Goal: Task Accomplishment & Management: Manage account settings

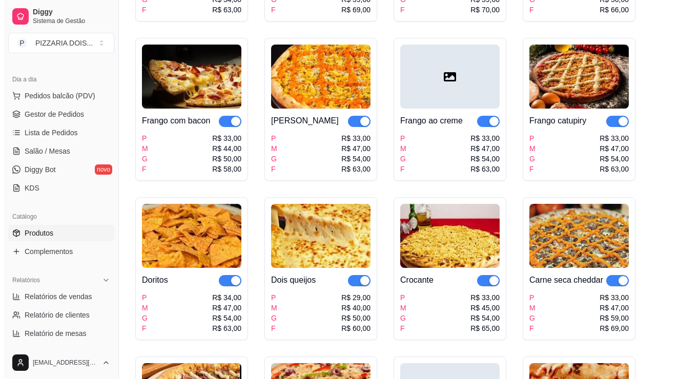
scroll to position [512, 0]
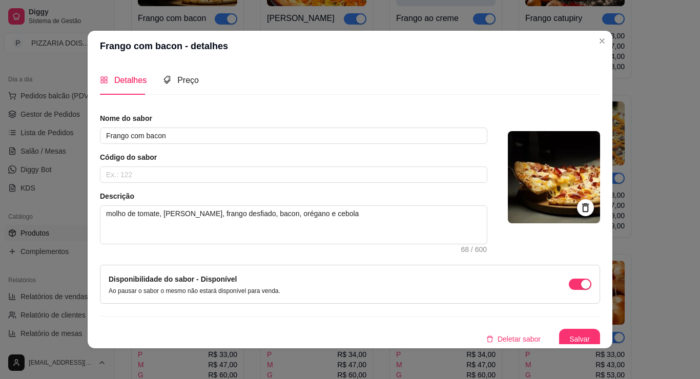
scroll to position [67, 0]
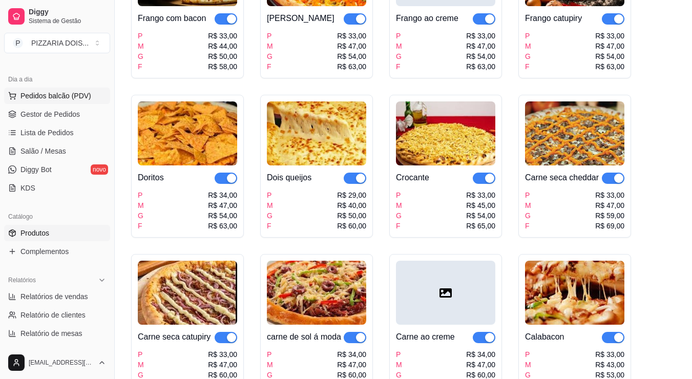
click at [53, 101] on span "Pedidos balcão (PDV)" at bounding box center [55, 96] width 71 height 10
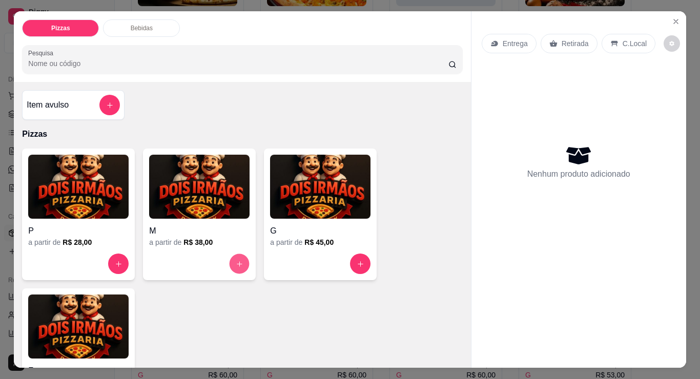
click at [239, 268] on icon "increase-product-quantity" at bounding box center [240, 264] width 8 height 8
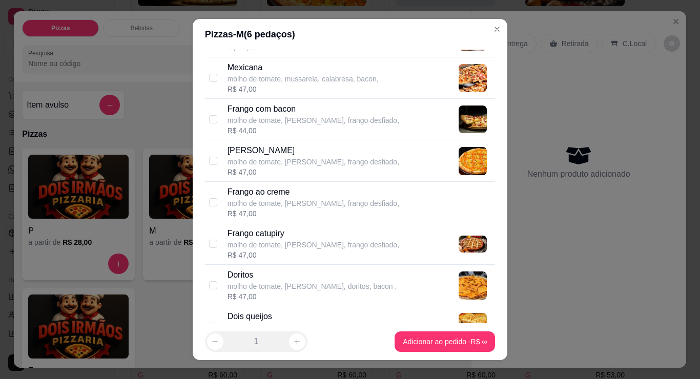
scroll to position [410, 0]
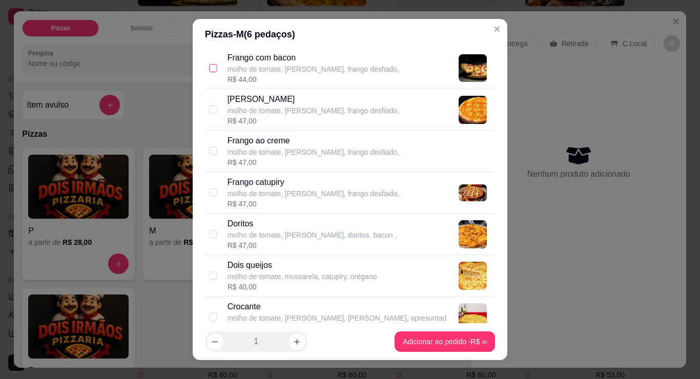
click at [209, 72] on input "checkbox" at bounding box center [213, 68] width 8 height 8
checkbox input "true"
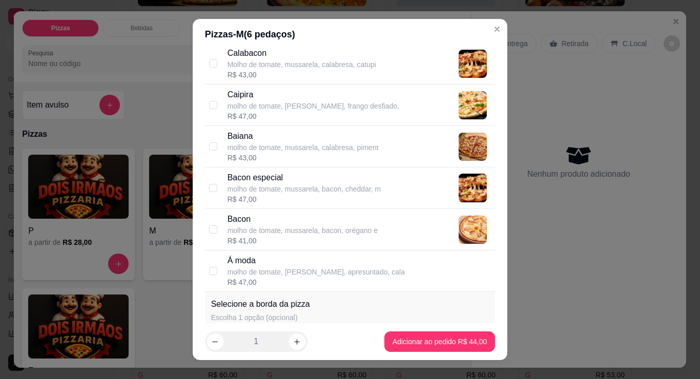
scroll to position [922, 0]
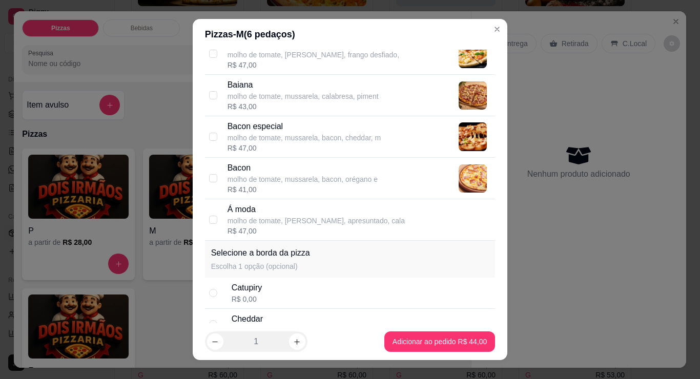
click at [213, 18] on label at bounding box center [213, 12] width 8 height 11
click at [213, 16] on input "checkbox" at bounding box center [213, 12] width 8 height 8
click at [220, 33] on div "Calabacon Molho de tomate, mussarela, calabresa, catupi R$ 43,00" at bounding box center [350, 12] width 290 height 41
checkbox input "true"
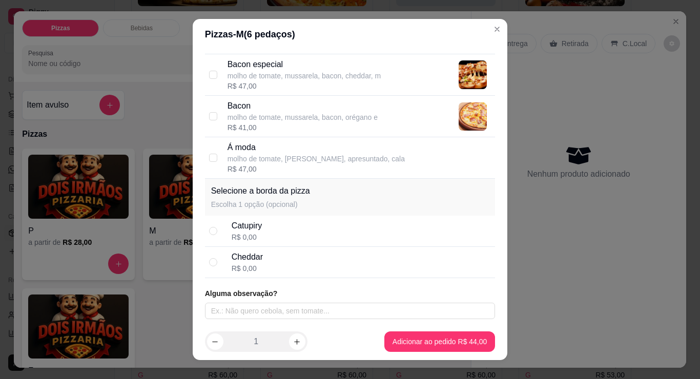
scroll to position [1328, 0]
click at [256, 251] on div "Cheddar" at bounding box center [247, 257] width 31 height 12
radio input "true"
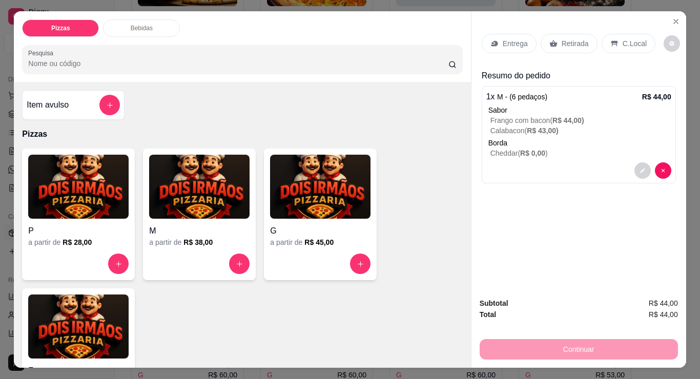
click at [536, 51] on div "Entrega" at bounding box center [508, 43] width 55 height 19
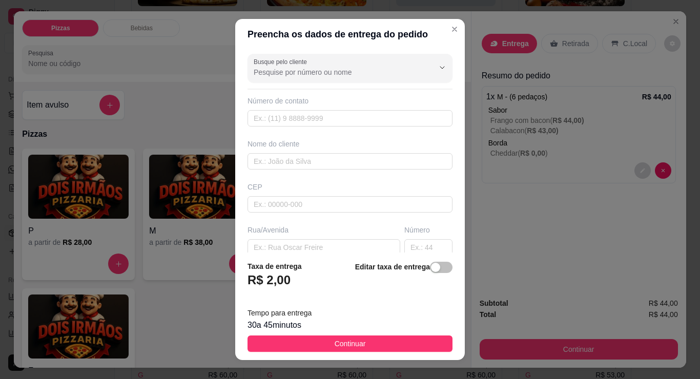
scroll to position [102, 0]
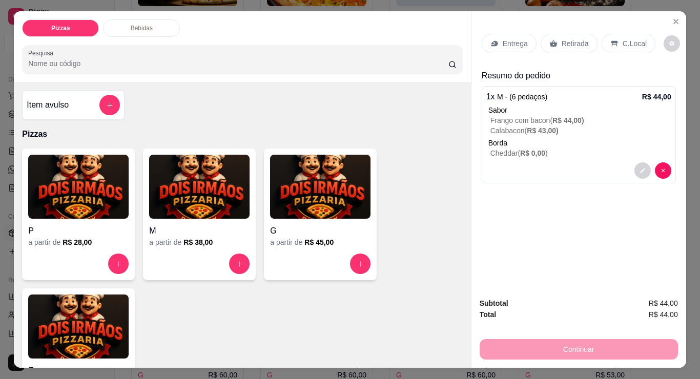
click at [576, 45] on div "Retirada" at bounding box center [568, 43] width 57 height 19
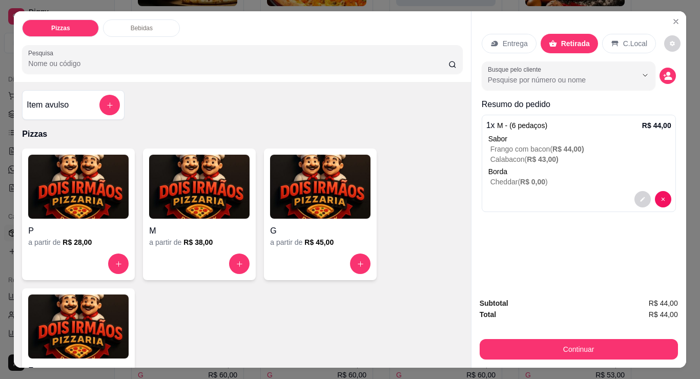
scroll to position [11, 0]
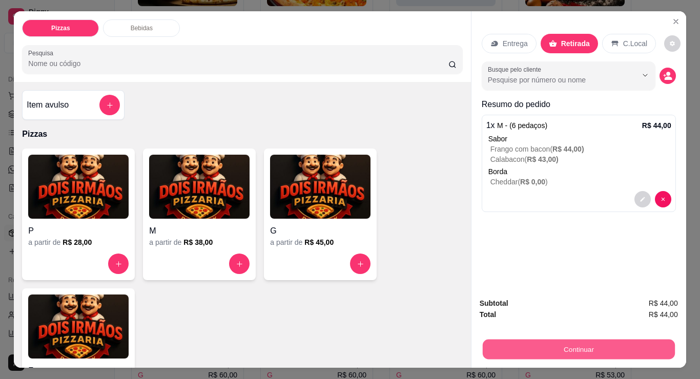
click at [571, 344] on button "Continuar" at bounding box center [578, 349] width 192 height 20
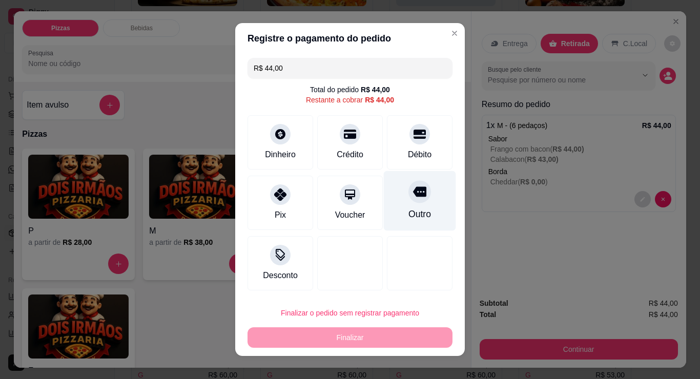
click at [415, 197] on icon at bounding box center [419, 192] width 13 height 10
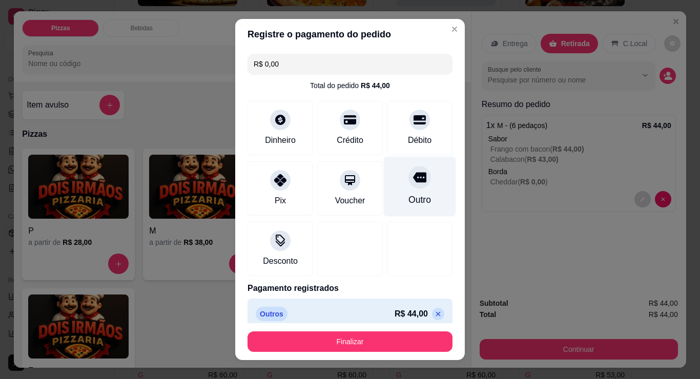
scroll to position [88, 0]
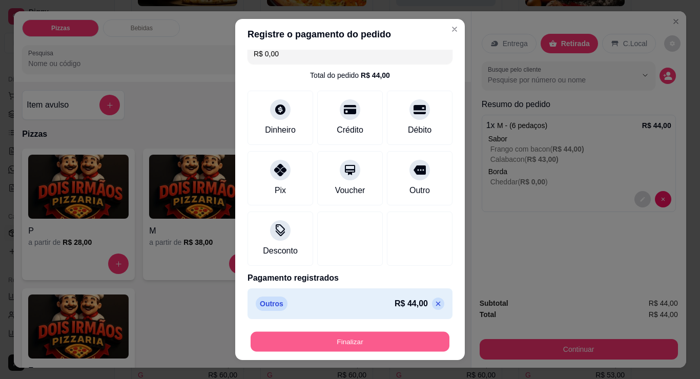
click at [355, 335] on button "Finalizar" at bounding box center [349, 342] width 199 height 20
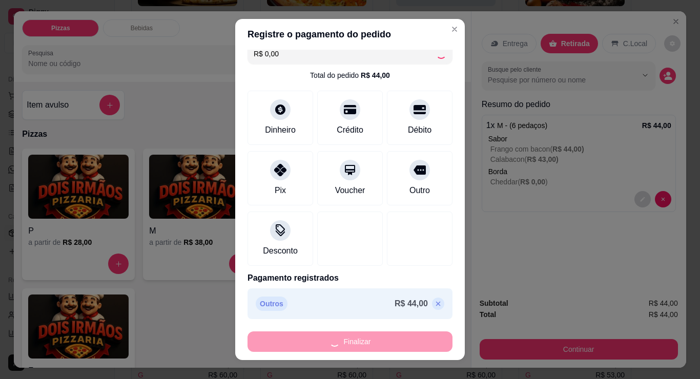
type input "-R$ 44,00"
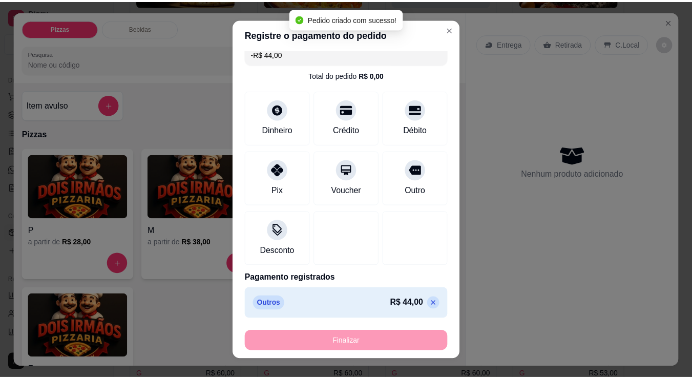
scroll to position [0, 0]
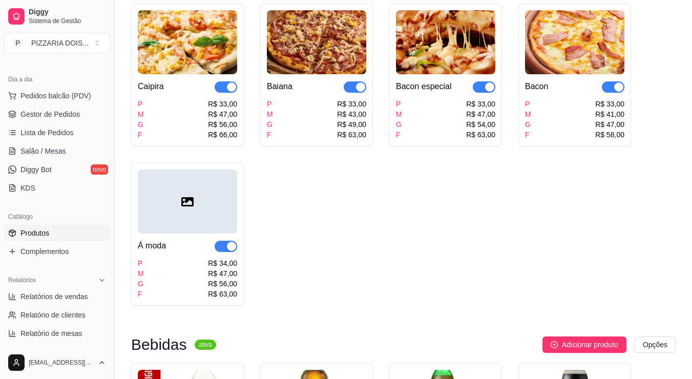
scroll to position [1076, 0]
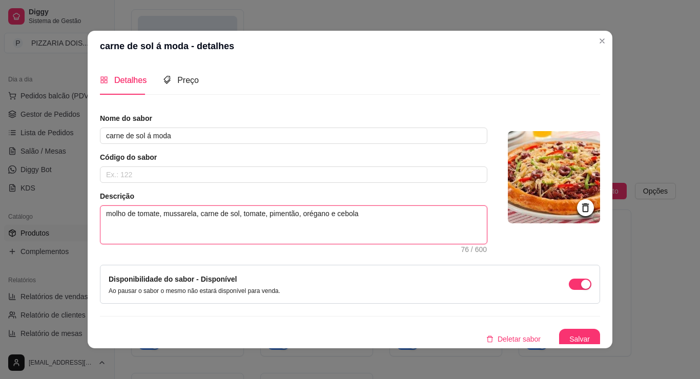
click at [227, 244] on textarea "molho de tomate, mussarela, carne de sol, tomate, pimentão, orégano e cebola" at bounding box center [293, 225] width 386 height 38
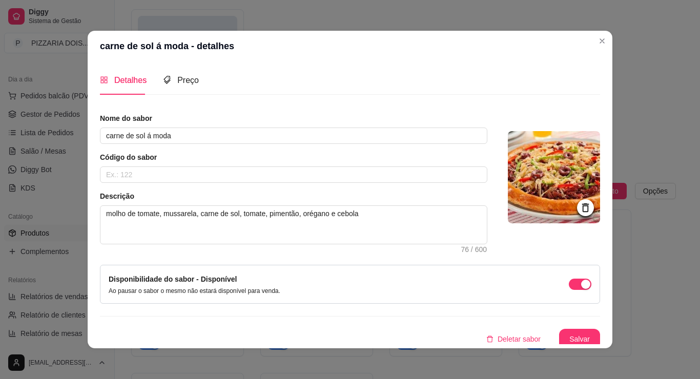
click at [348, 162] on article "Código do sabor" at bounding box center [293, 157] width 387 height 10
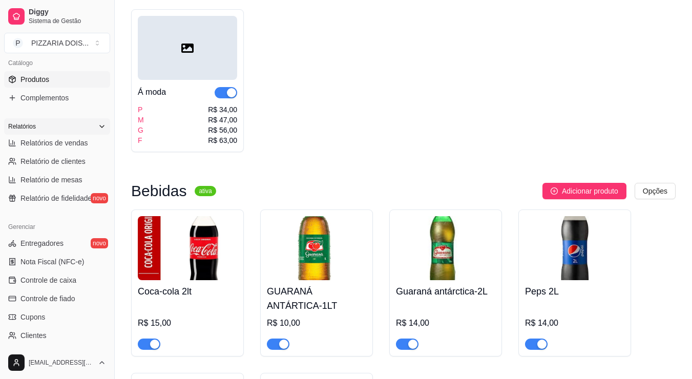
scroll to position [307, 0]
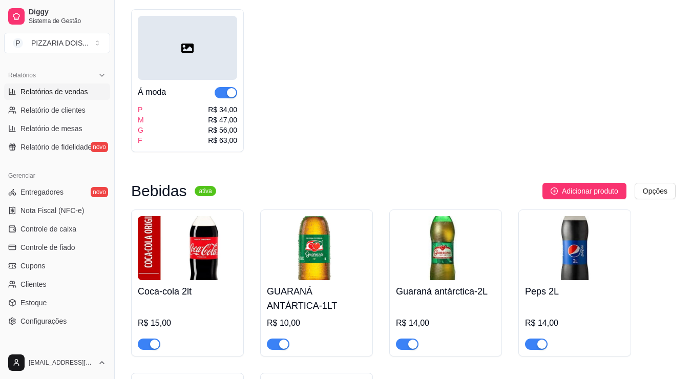
click at [64, 97] on span "Relatórios de vendas" at bounding box center [54, 92] width 68 height 10
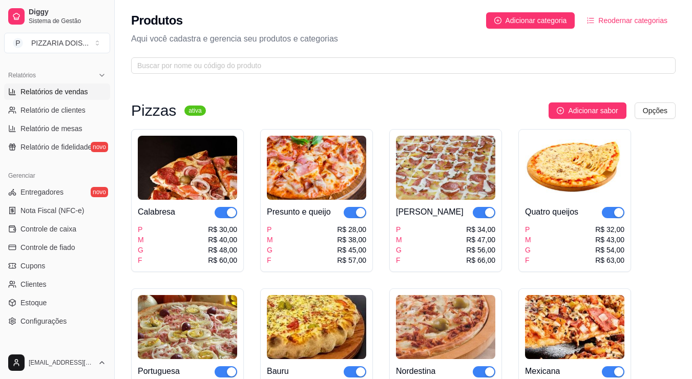
select select "ALL"
select select "0"
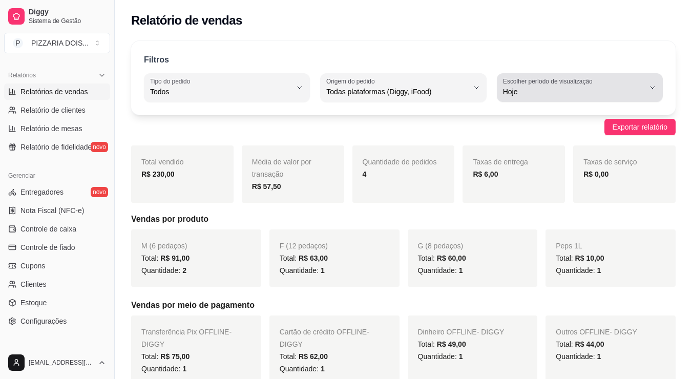
click at [556, 97] on span "Hoje" at bounding box center [573, 92] width 141 height 10
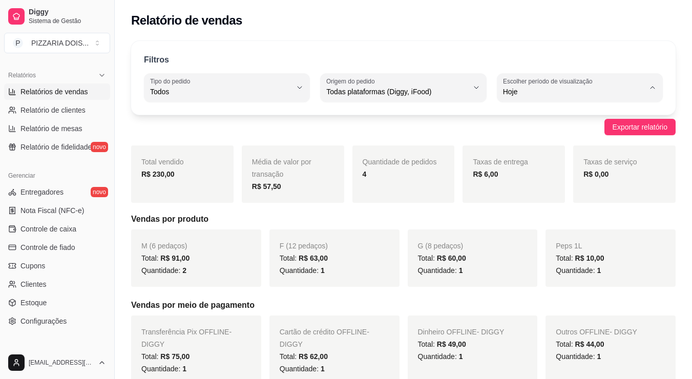
click at [550, 196] on span "15 dias" at bounding box center [575, 191] width 118 height 10
type input "15"
select select "15"
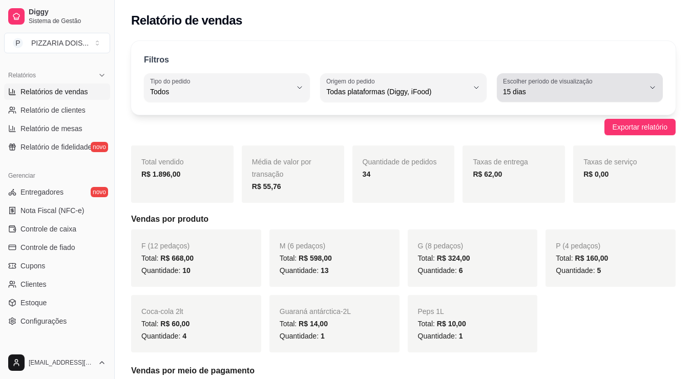
click at [574, 97] on span "15 dias" at bounding box center [573, 92] width 141 height 10
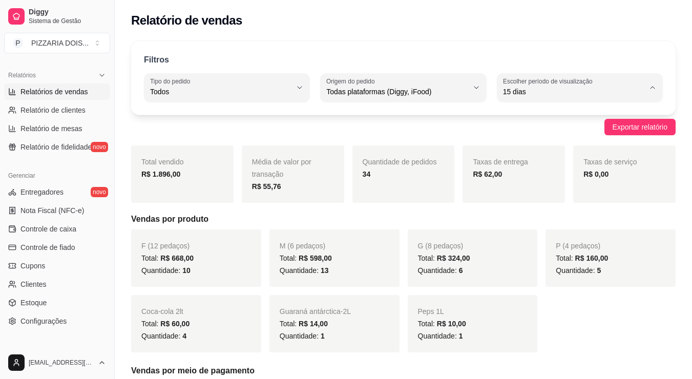
click at [565, 143] on span "Hoje" at bounding box center [575, 141] width 118 height 10
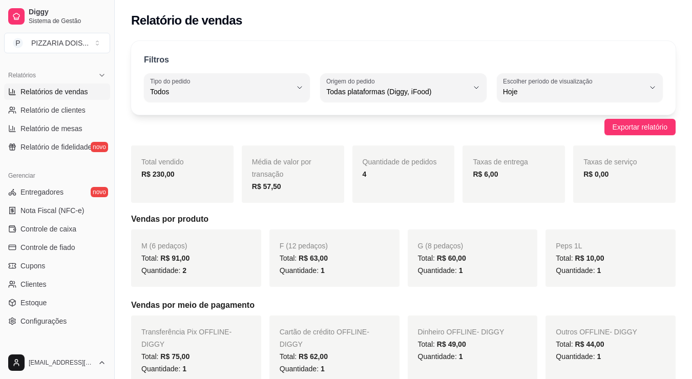
type input "0"
select select "0"
click at [72, 36] on link "Produtos" at bounding box center [57, 28] width 106 height 16
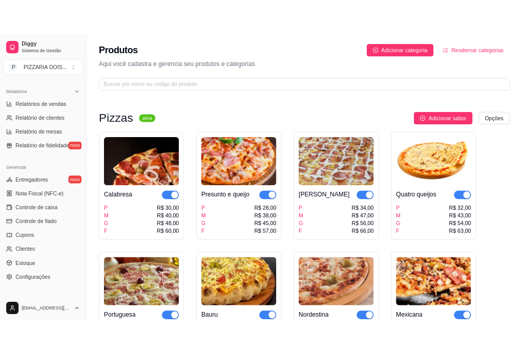
scroll to position [51, 0]
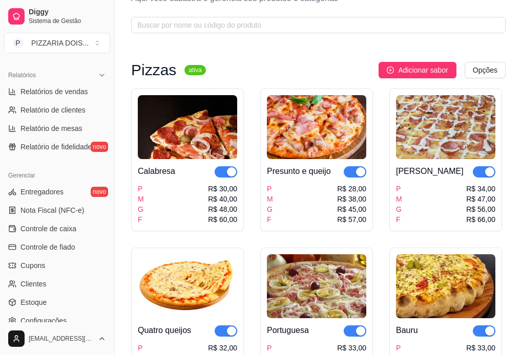
drag, startPoint x: 466, startPoint y: 8, endPoint x: 502, endPoint y: 12, distance: 36.6
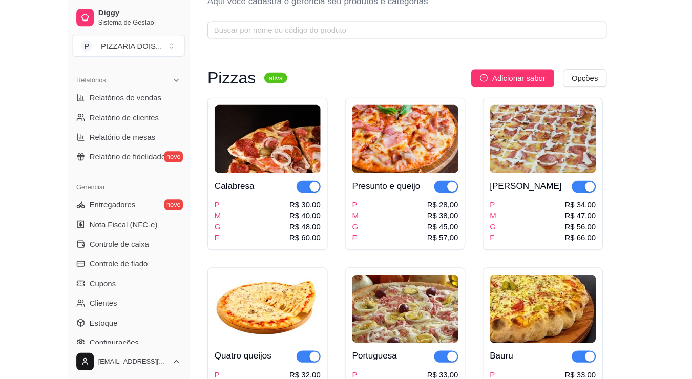
scroll to position [348, 0]
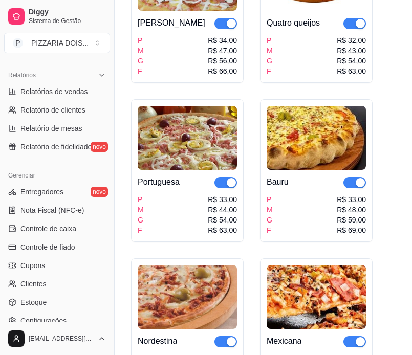
drag, startPoint x: 306, startPoint y: 141, endPoint x: 353, endPoint y: 141, distance: 47.1
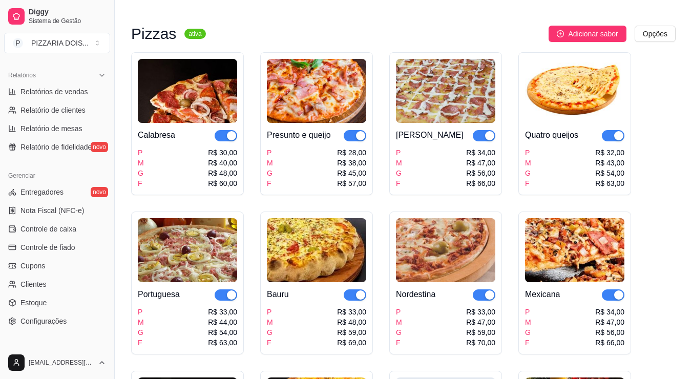
scroll to position [0, 0]
